Goal: Task Accomplishment & Management: Use online tool/utility

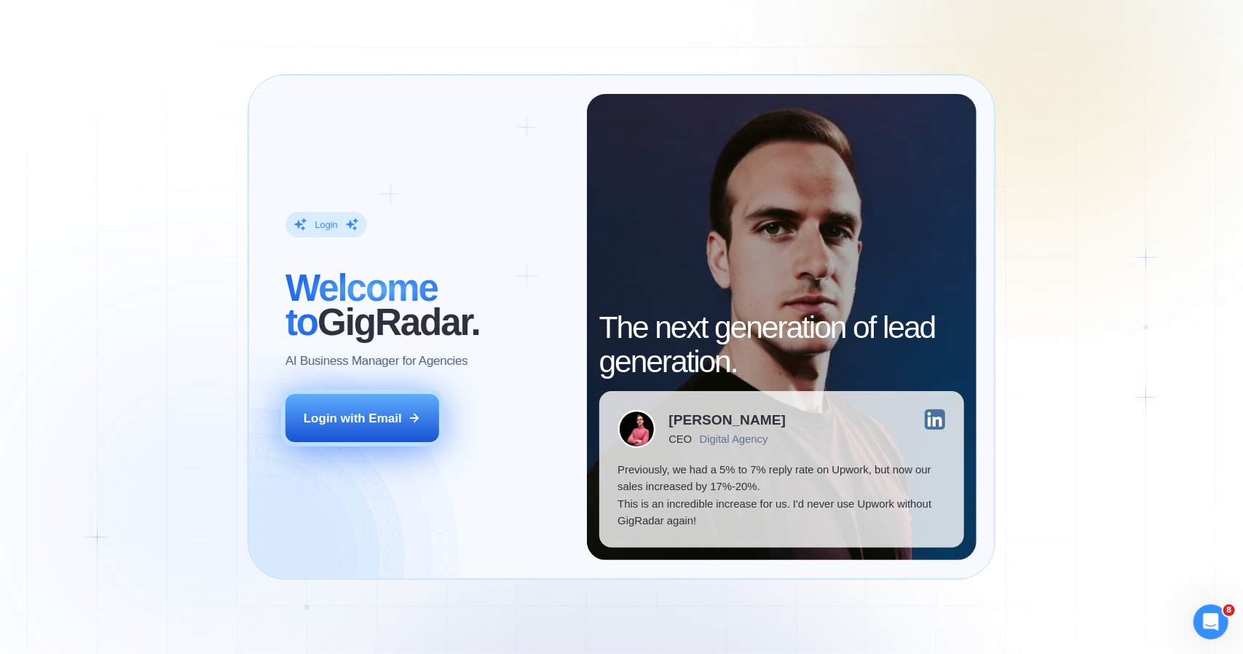
click at [409, 414] on icon at bounding box center [414, 417] width 13 height 13
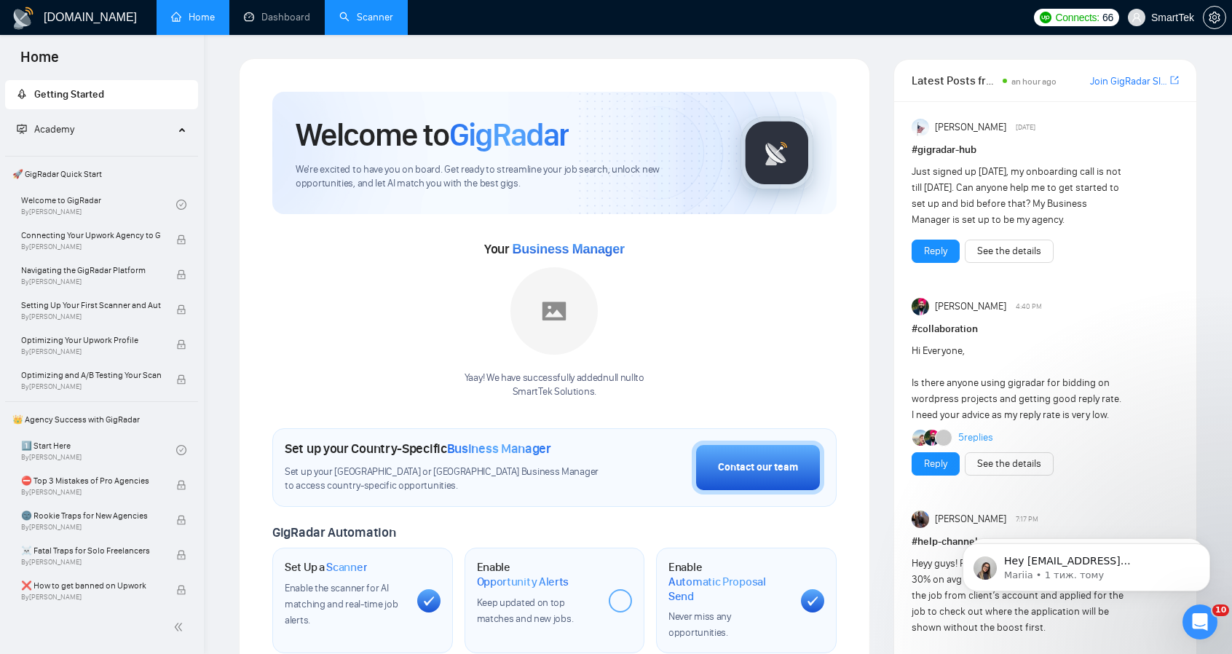
click at [350, 17] on link "Scanner" at bounding box center [366, 17] width 54 height 12
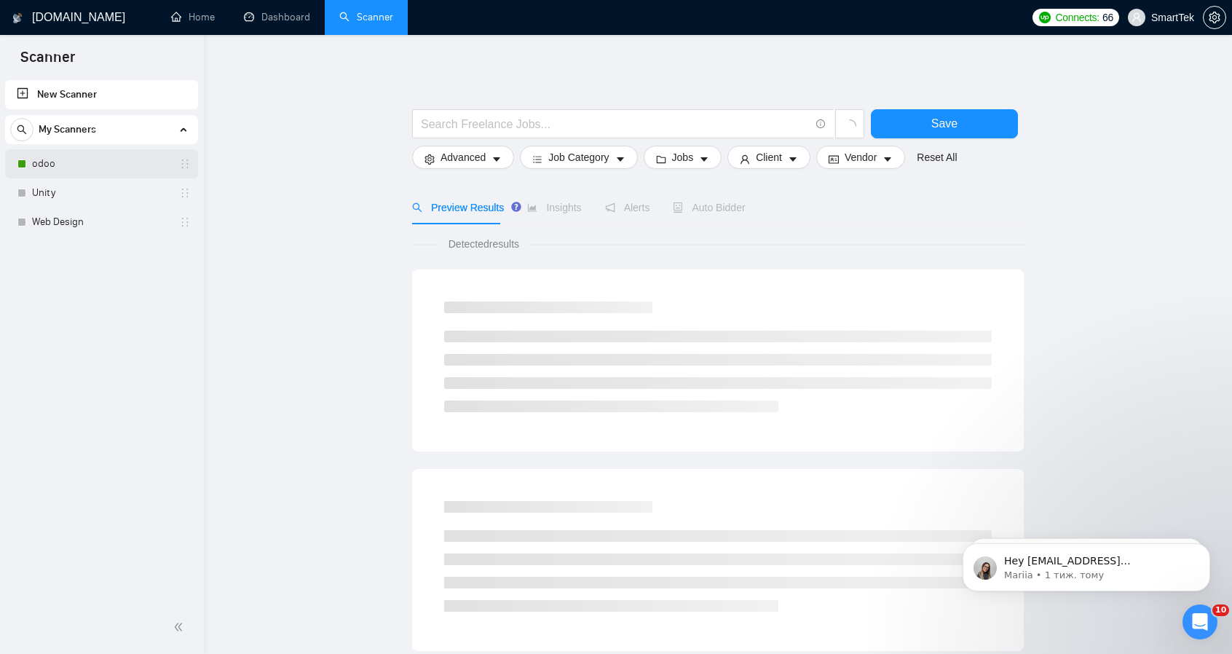
click at [79, 161] on link "odoo" at bounding box center [101, 163] width 138 height 29
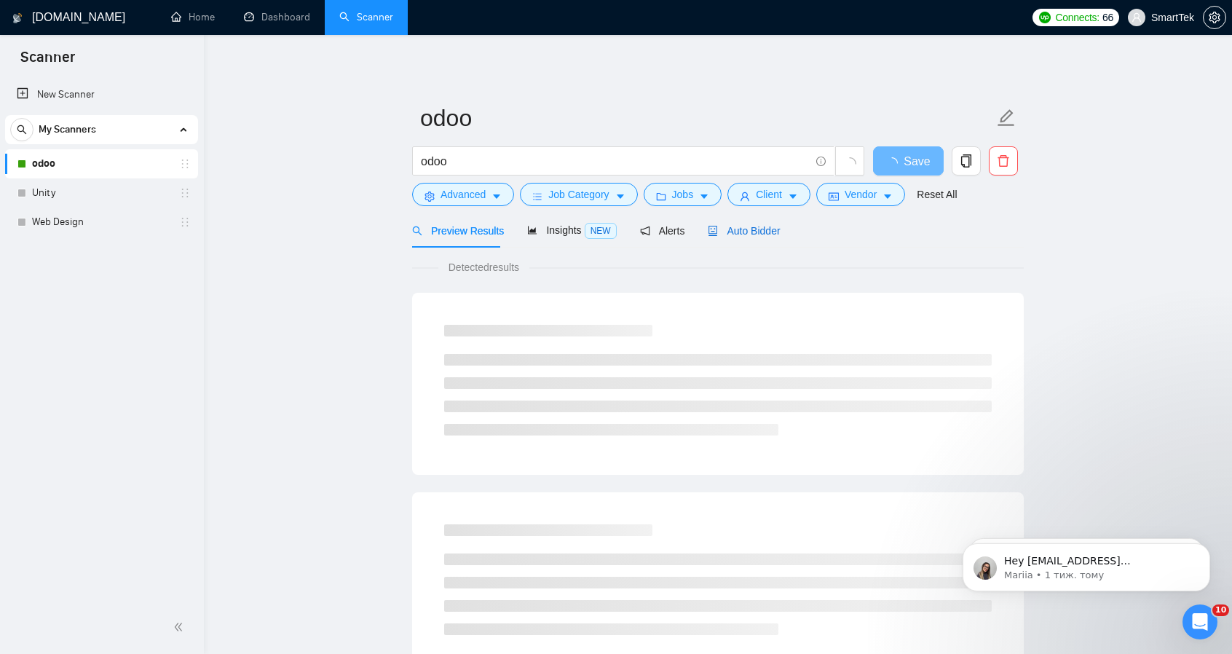
click at [728, 228] on span "Auto Bidder" at bounding box center [744, 231] width 72 height 12
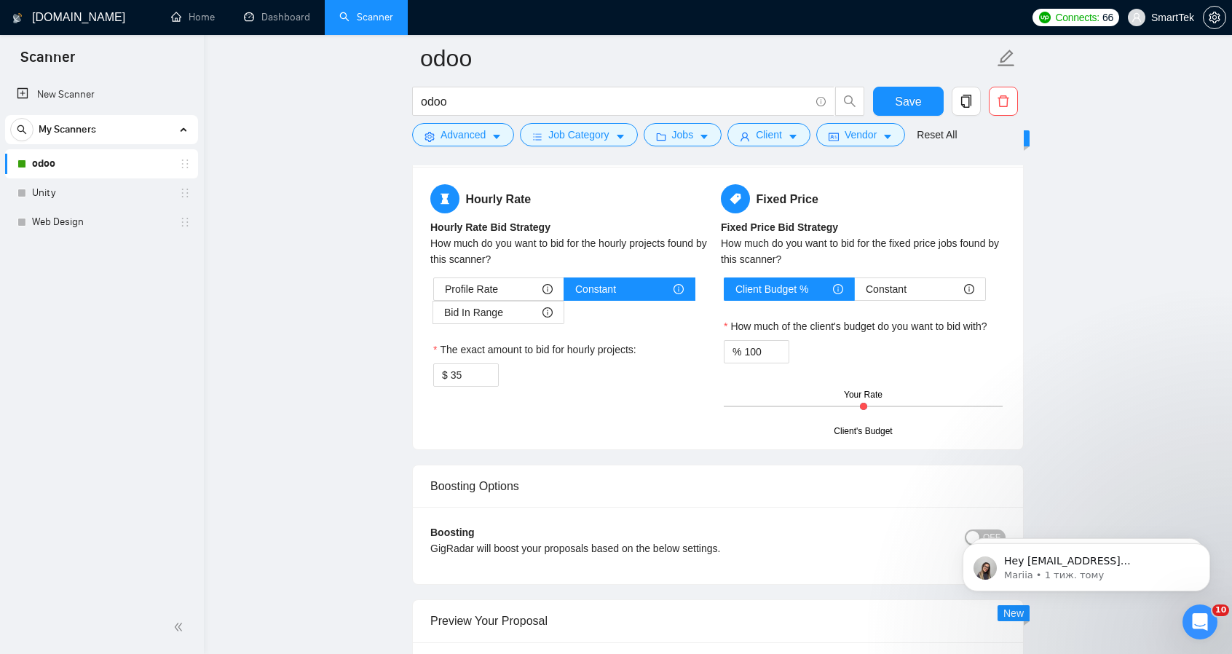
scroll to position [1675, 0]
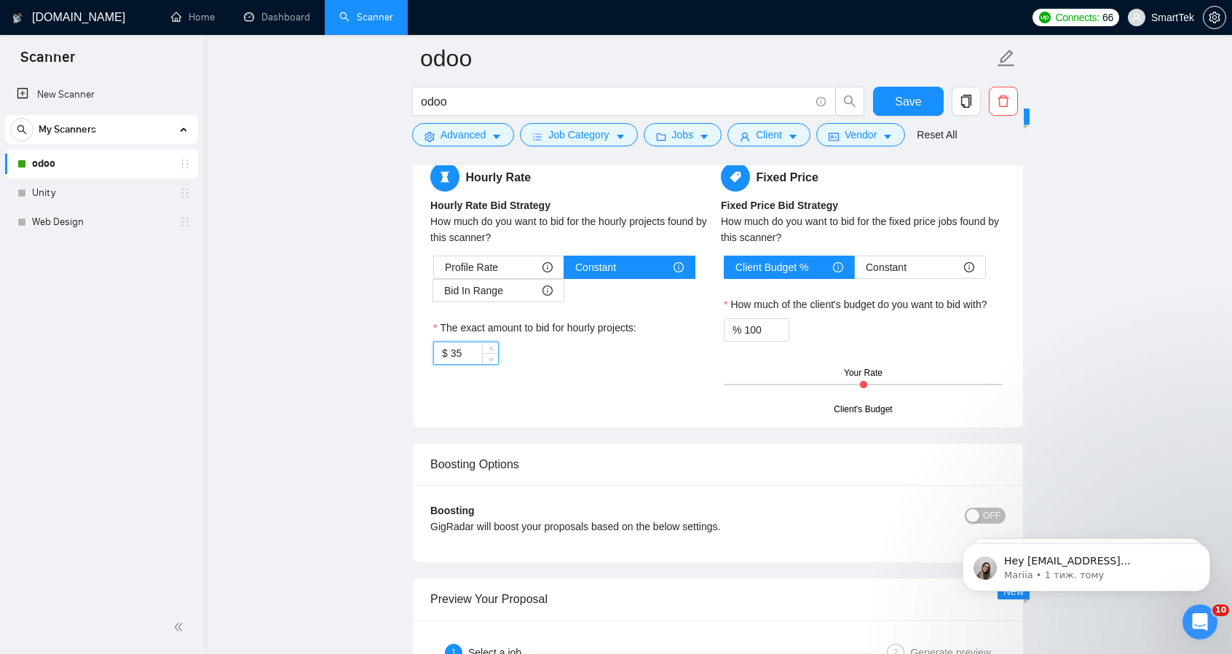
drag, startPoint x: 479, startPoint y: 344, endPoint x: 437, endPoint y: 347, distance: 42.4
click at [437, 347] on div "$ 35" at bounding box center [466, 353] width 66 height 23
drag, startPoint x: 462, startPoint y: 350, endPoint x: 449, endPoint y: 349, distance: 13.2
click at [449, 349] on div "$ 40" at bounding box center [466, 353] width 66 height 23
type input "45"
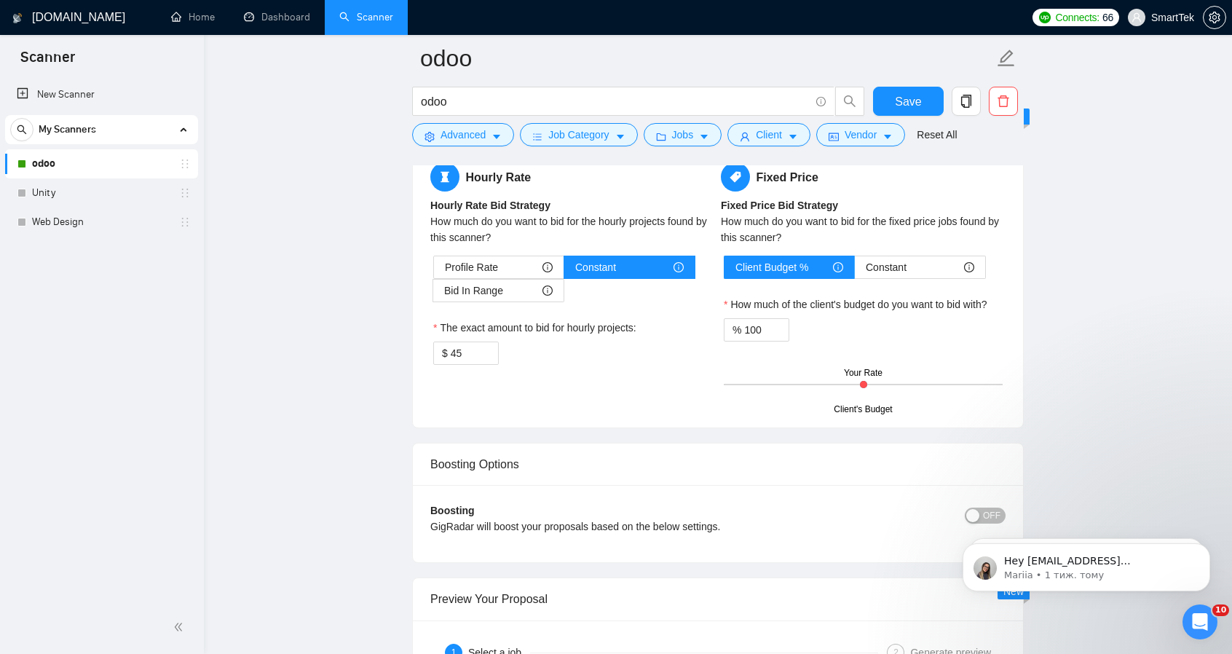
click at [562, 347] on div "$ 45" at bounding box center [572, 353] width 279 height 23
click at [899, 98] on span "Save" at bounding box center [908, 101] width 26 height 18
click at [595, 331] on div "The exact amount to bid for hourly projects:" at bounding box center [572, 331] width 279 height 22
drag, startPoint x: 468, startPoint y: 350, endPoint x: 414, endPoint y: 352, distance: 53.9
click at [414, 352] on div "Hourly Rate Hourly Rate Bid Strategy How much do you want to bid for the hourly…" at bounding box center [718, 286] width 610 height 283
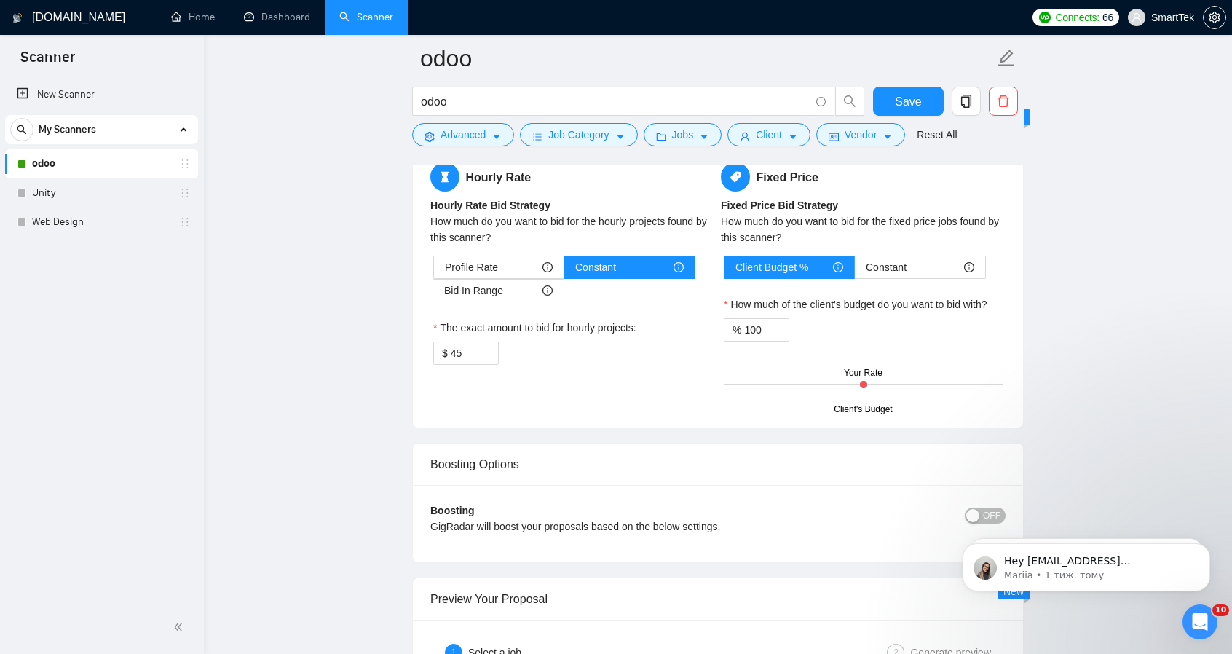
click at [618, 328] on label "The exact amount to bid for hourly projects:" at bounding box center [534, 328] width 203 height 16
click at [498, 342] on input "45" at bounding box center [474, 353] width 47 height 22
click at [908, 92] on span "Save" at bounding box center [908, 101] width 26 height 18
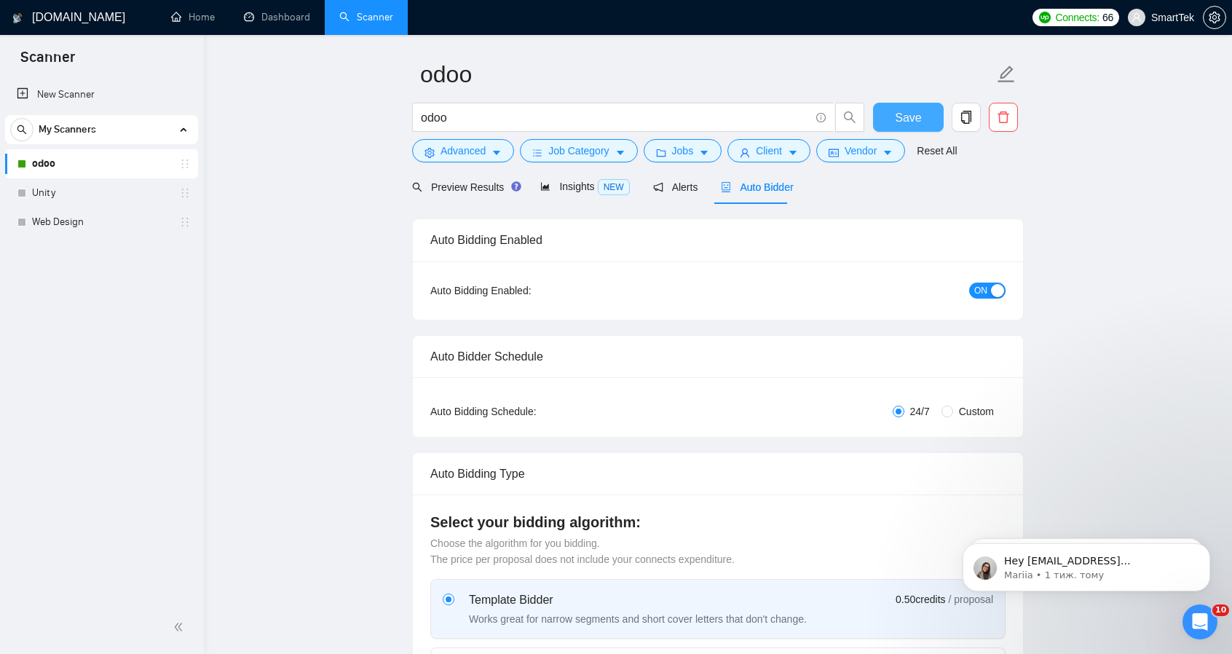
scroll to position [0, 0]
